Goal: Task Accomplishment & Management: Manage account settings

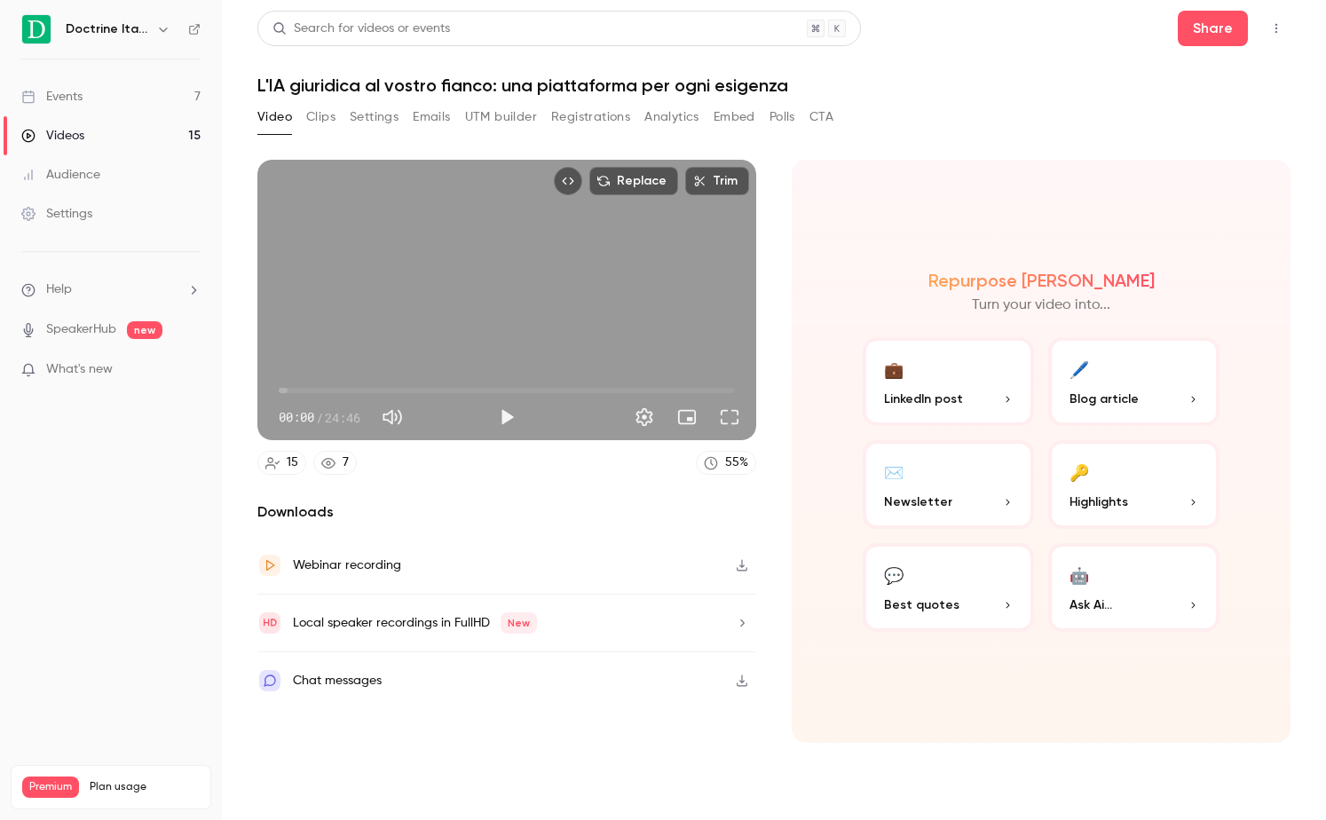
click at [108, 86] on link "Events 7" at bounding box center [111, 96] width 222 height 39
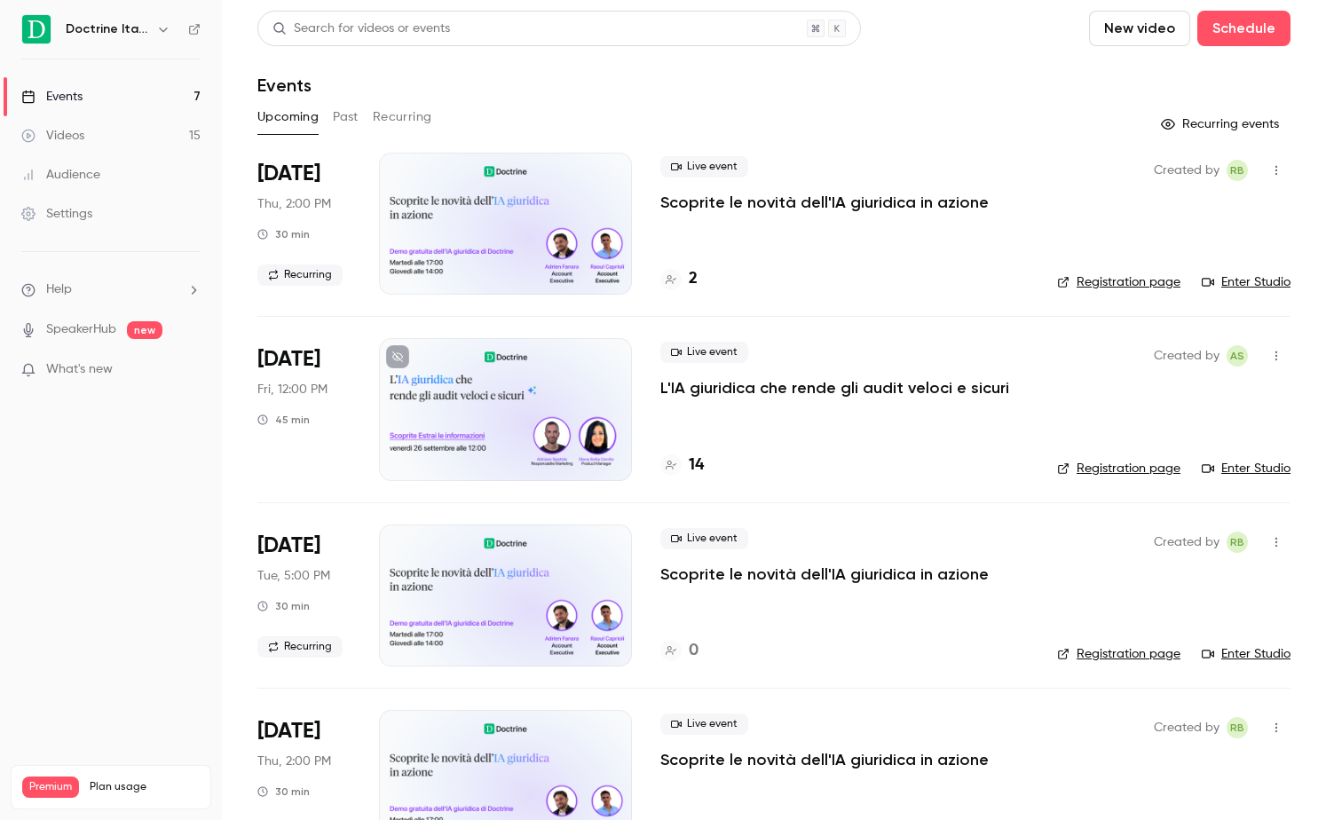
click at [764, 388] on p "L'IA giuridica che rende gli audit veloci e sicuri" at bounding box center [834, 387] width 349 height 21
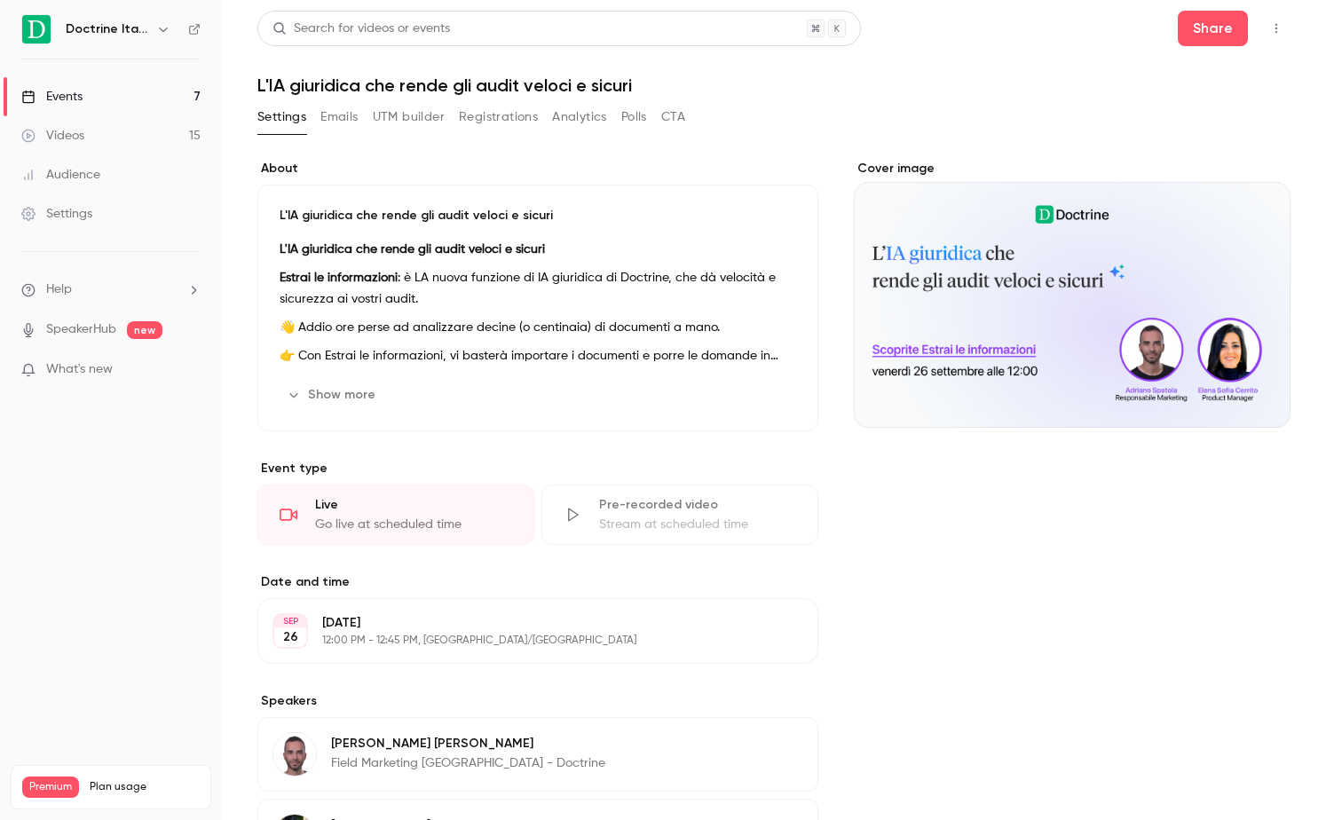
click at [481, 119] on button "Registrations" at bounding box center [498, 117] width 79 height 28
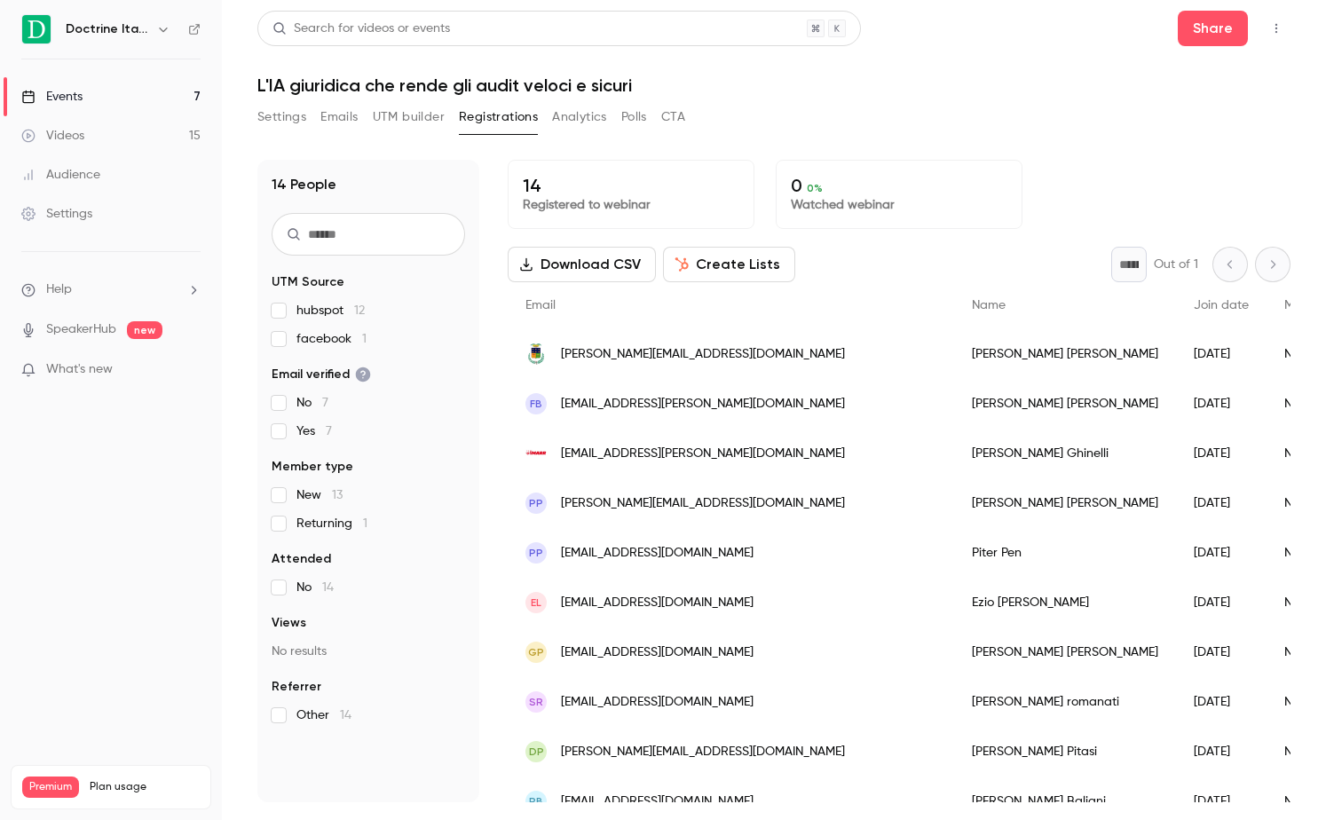
click at [351, 114] on button "Emails" at bounding box center [338, 117] width 37 height 28
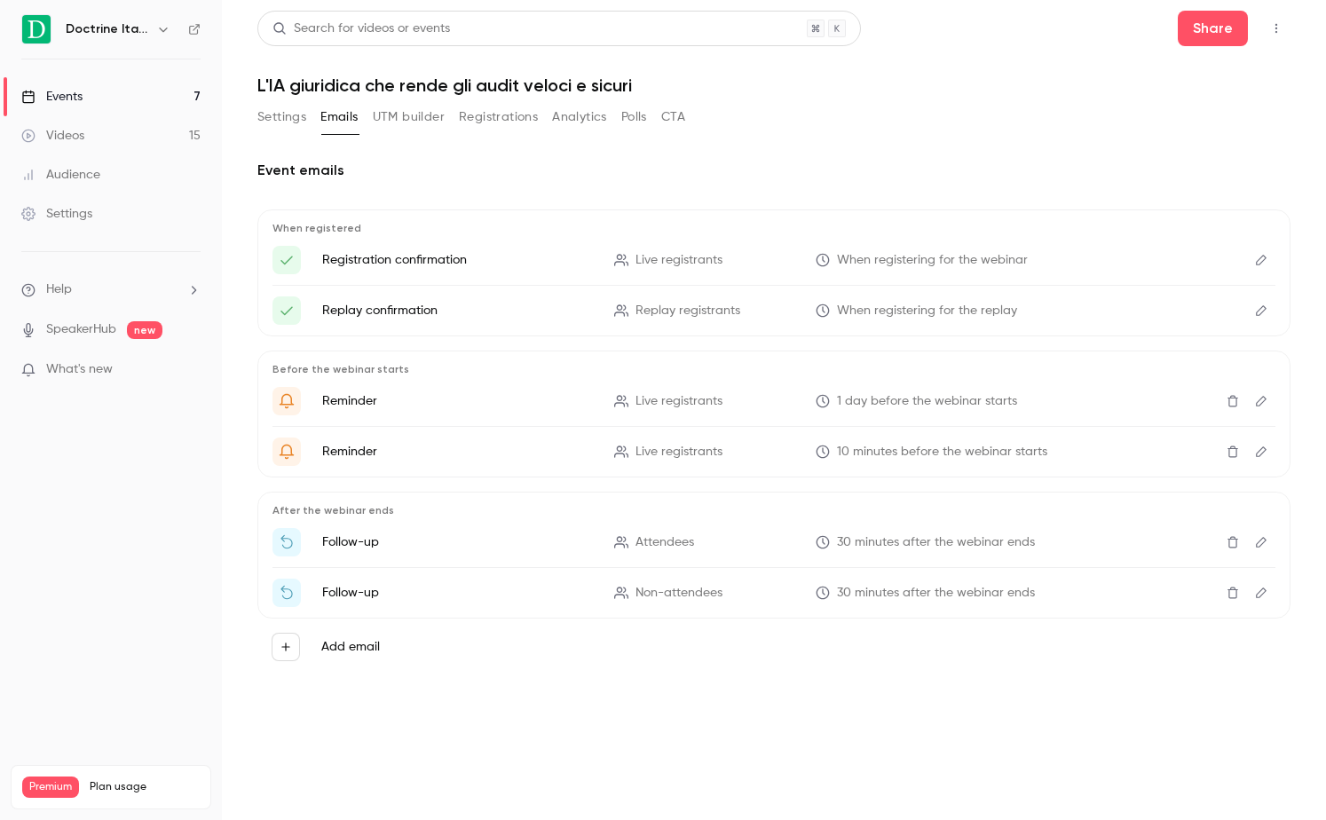
click at [394, 118] on button "UTM builder" at bounding box center [409, 117] width 72 height 28
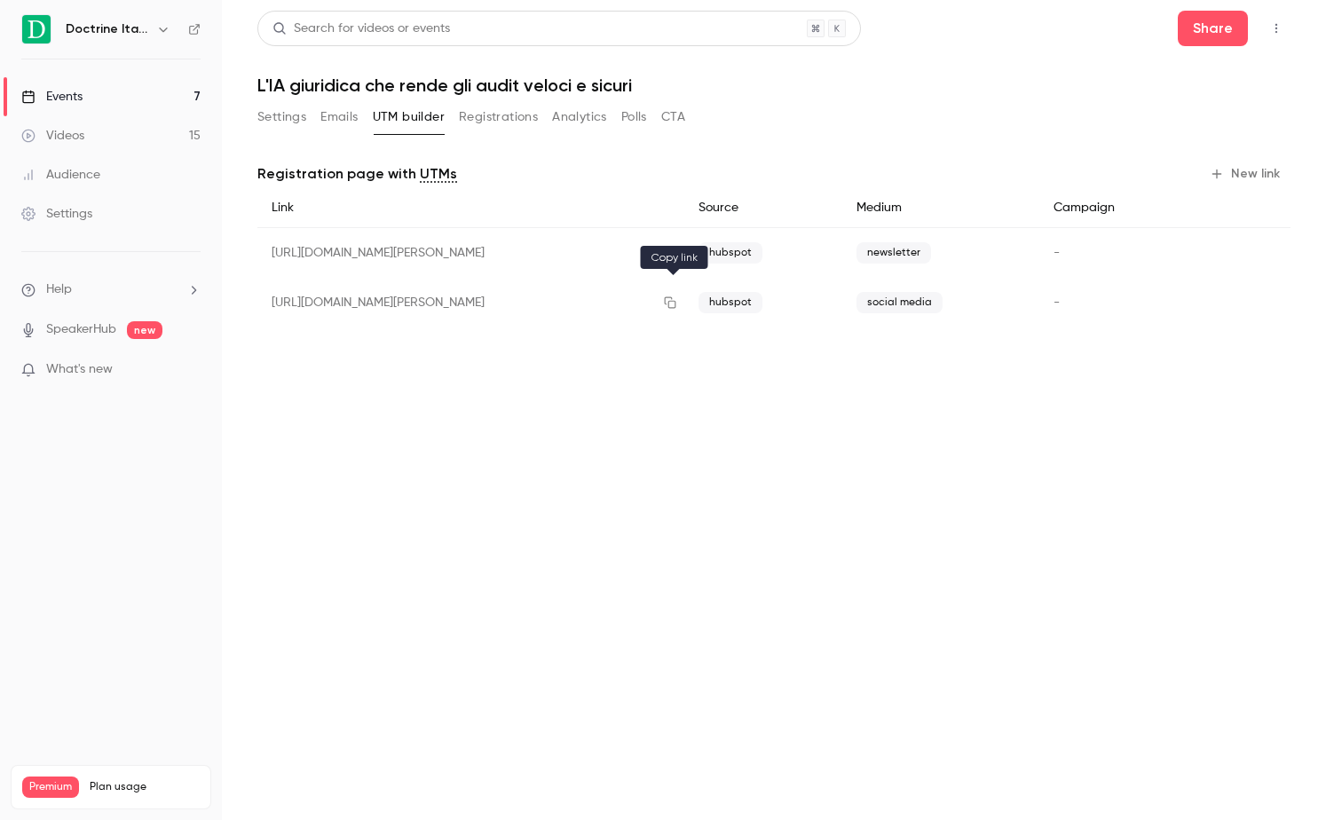
click at [671, 303] on icon "button" at bounding box center [670, 302] width 14 height 12
